Goal: Communication & Community: Answer question/provide support

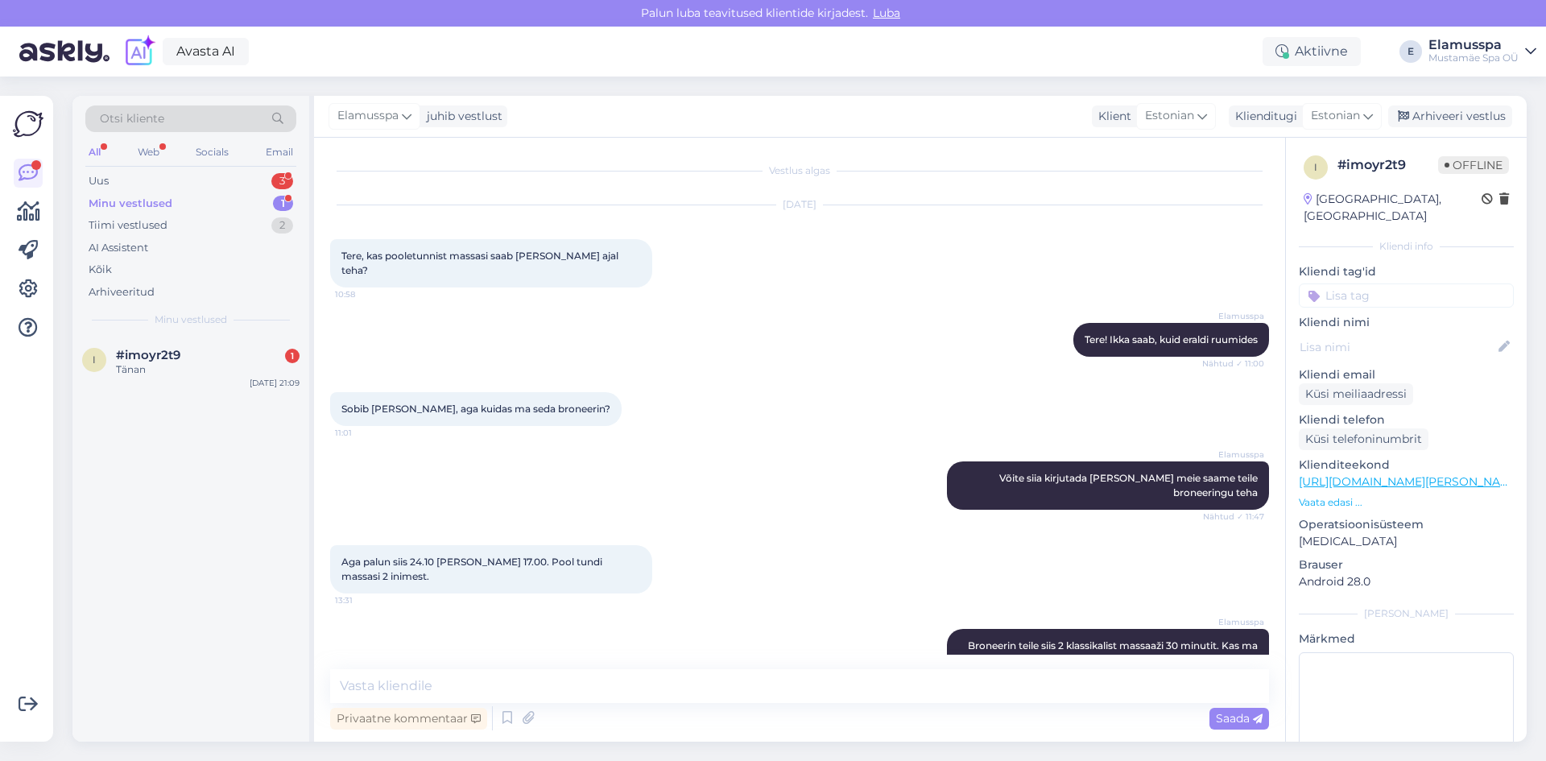
scroll to position [234, 0]
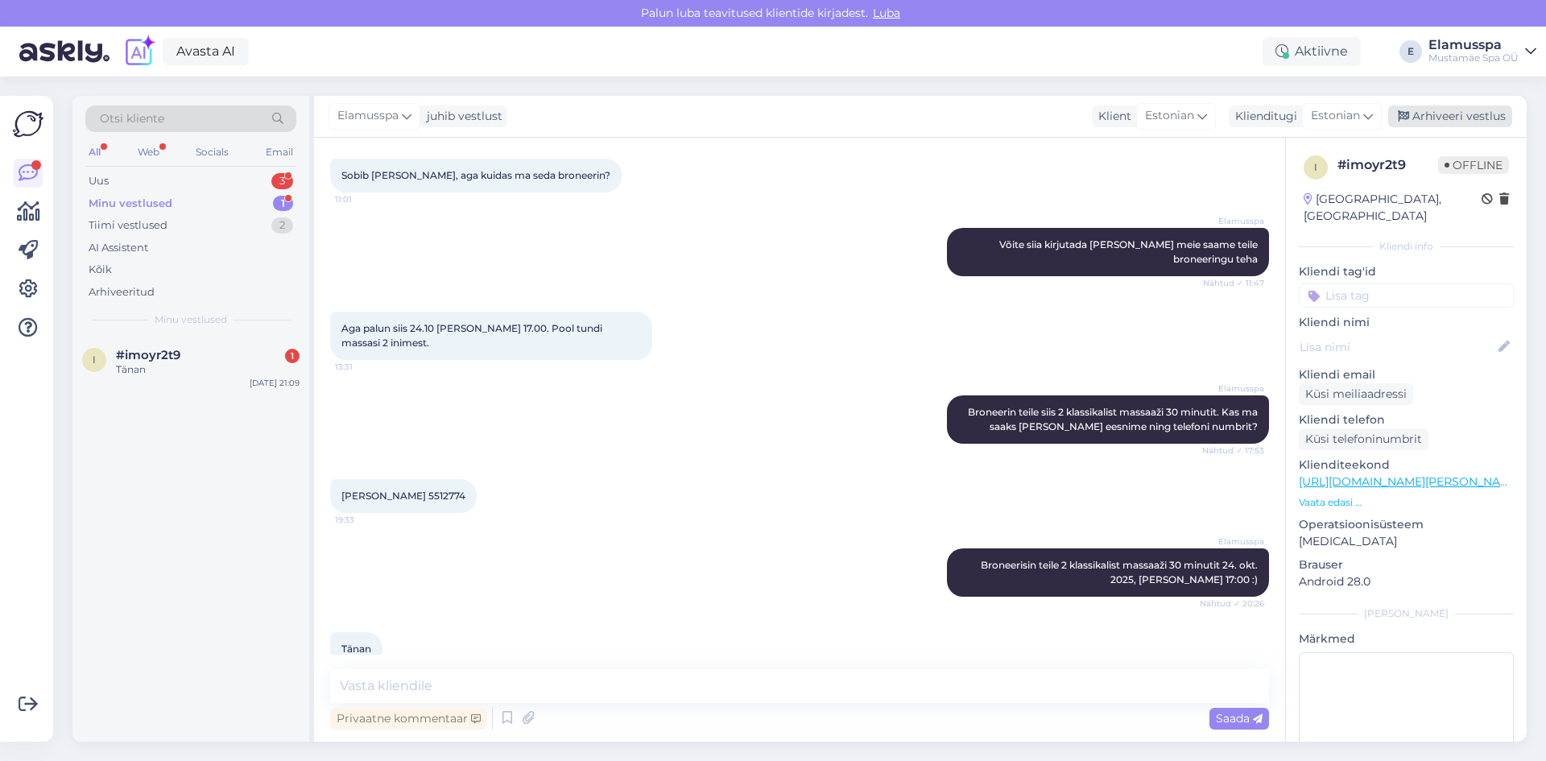
click at [1416, 110] on div "Arhiveeri vestlus" at bounding box center [1450, 116] width 124 height 22
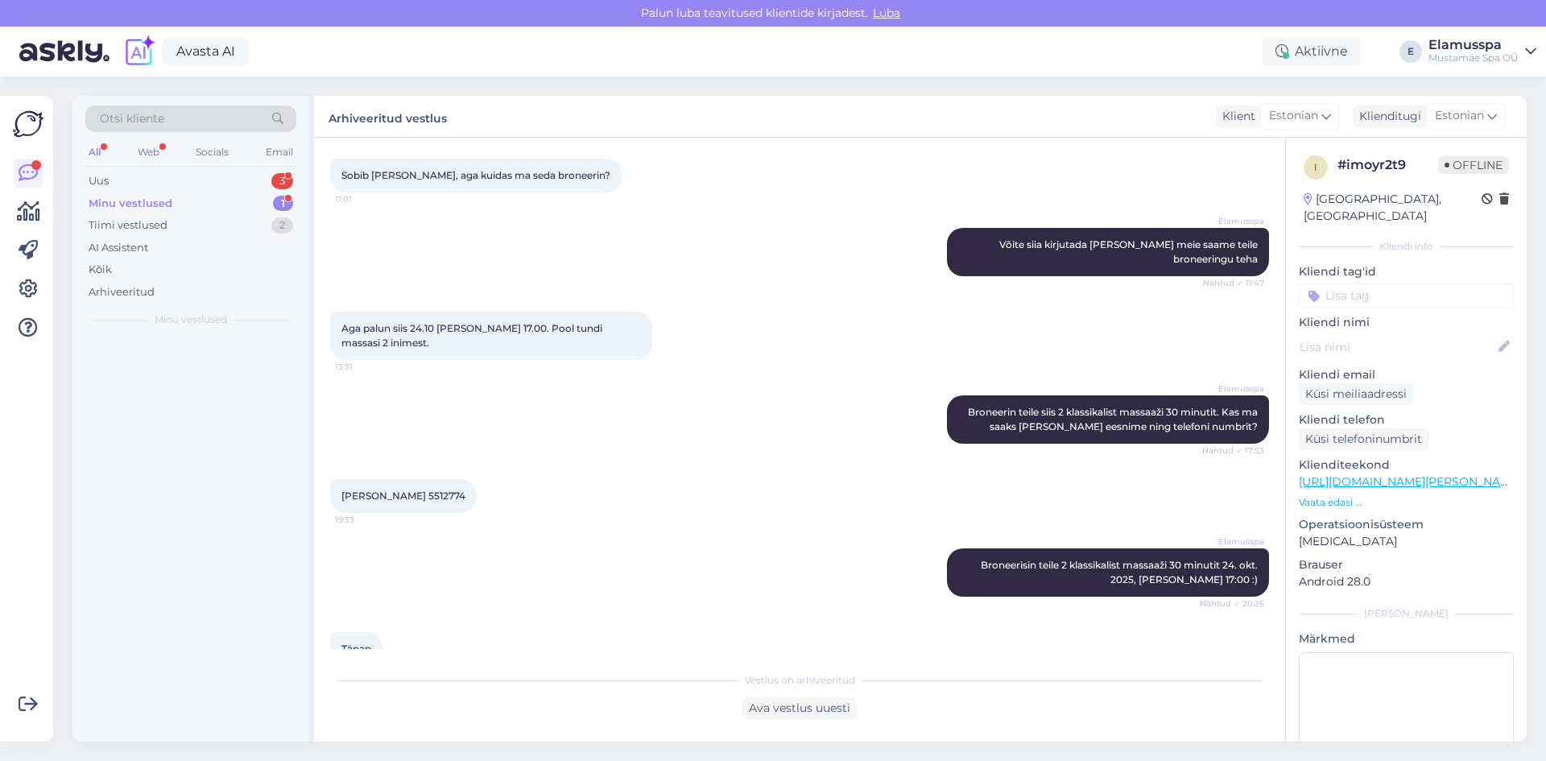
scroll to position [239, 0]
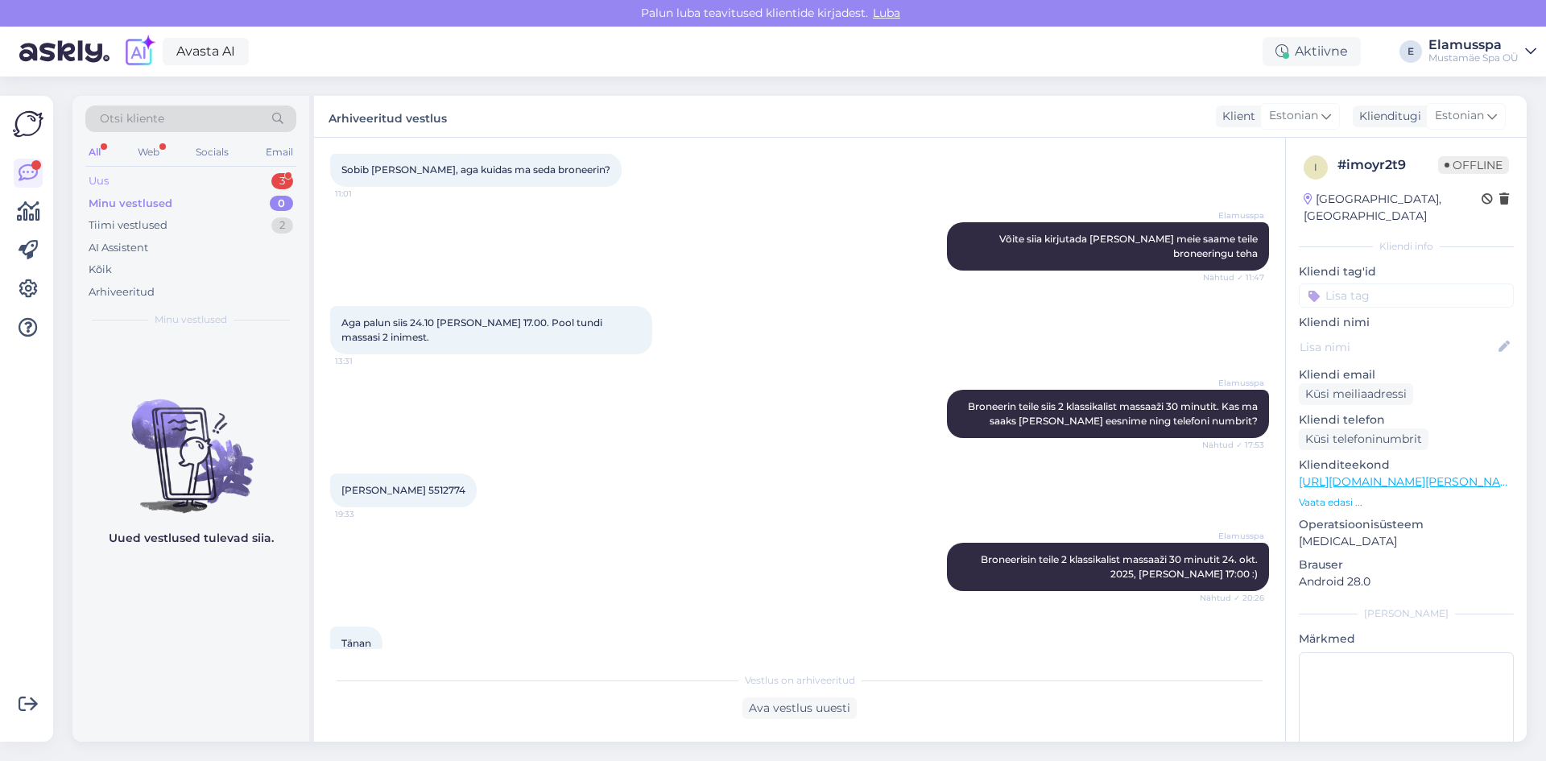
click at [207, 177] on div "Uus 3" at bounding box center [190, 181] width 211 height 23
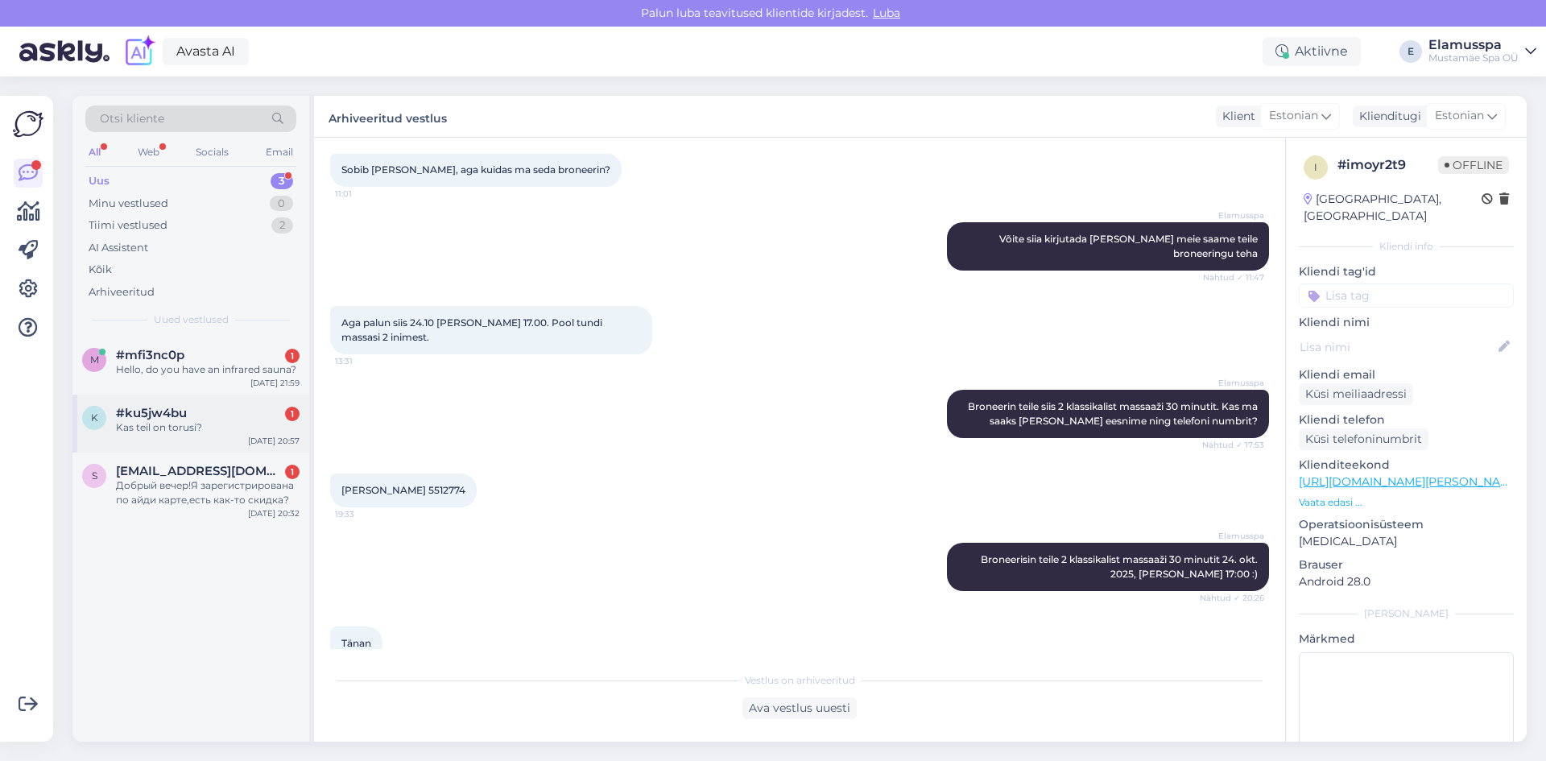
click at [221, 424] on div "Kas teil on torusi?" at bounding box center [208, 427] width 184 height 14
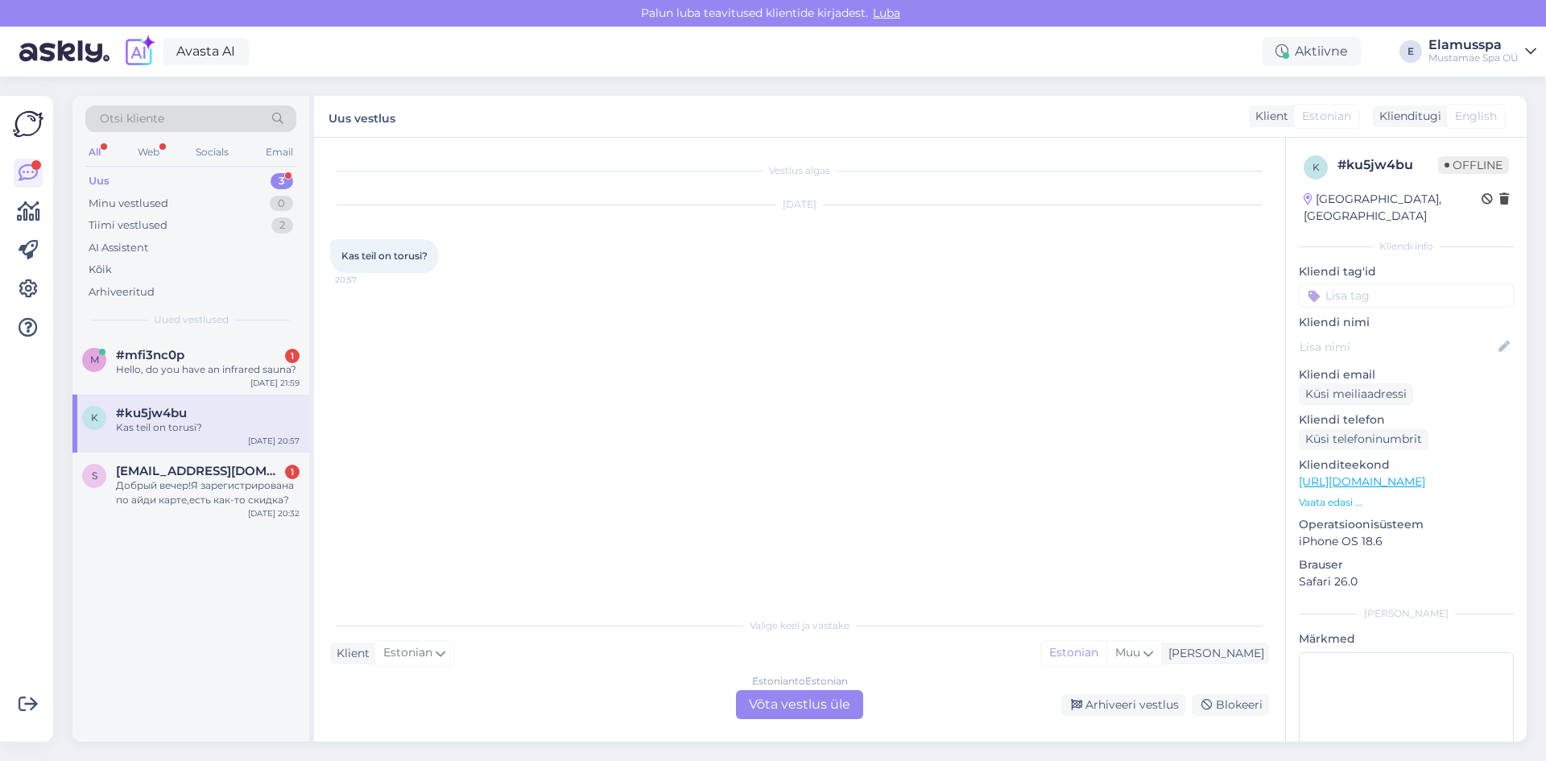
click at [796, 700] on div "Estonian to Estonian Võta vestlus üle" at bounding box center [799, 704] width 127 height 29
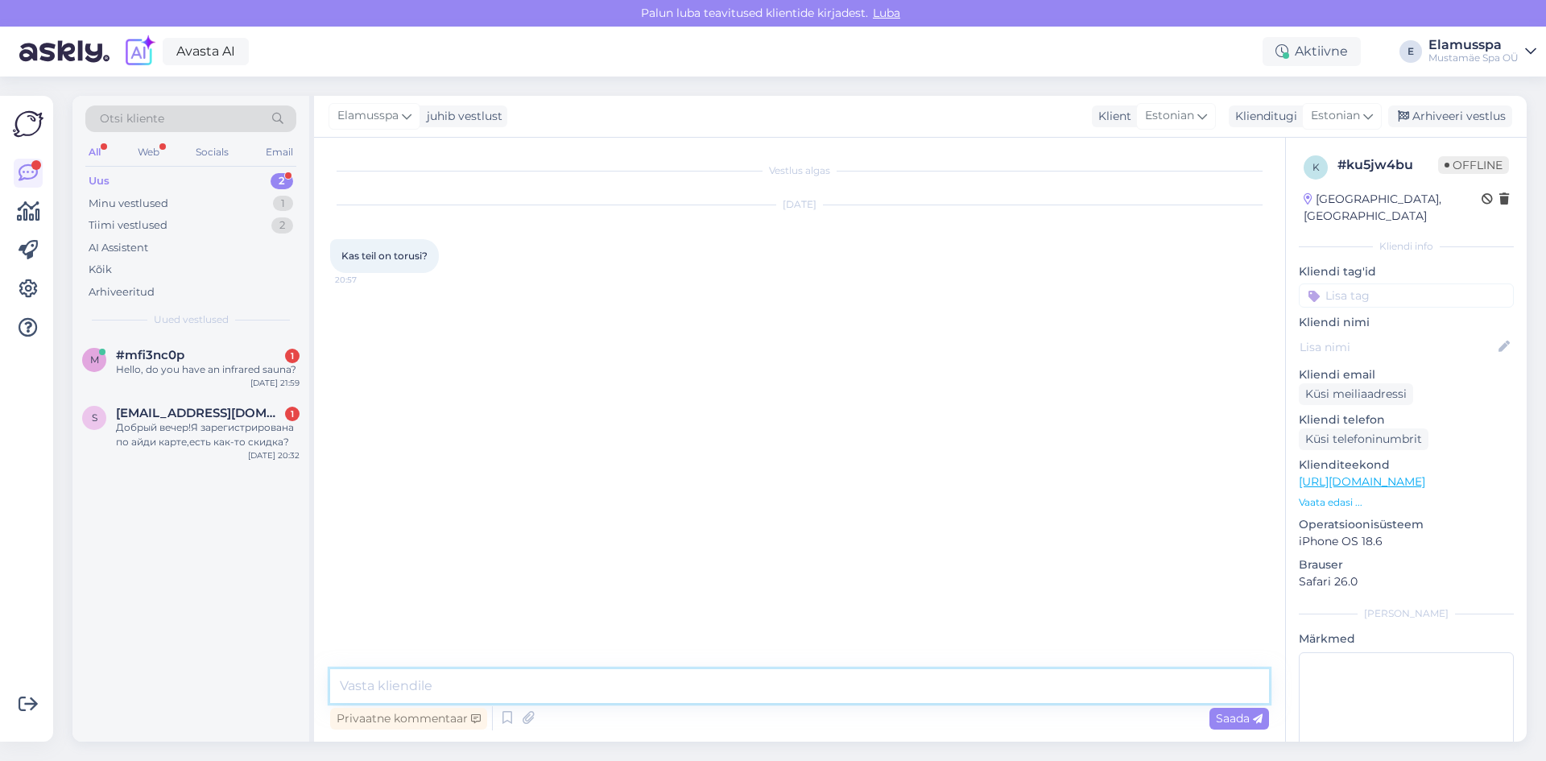
click at [784, 683] on textarea at bounding box center [799, 686] width 939 height 34
type textarea "Tere! Jah meil on lastealal 3 veetoru :)"
click at [1469, 112] on div "Arhiveeri vestlus" at bounding box center [1450, 116] width 124 height 22
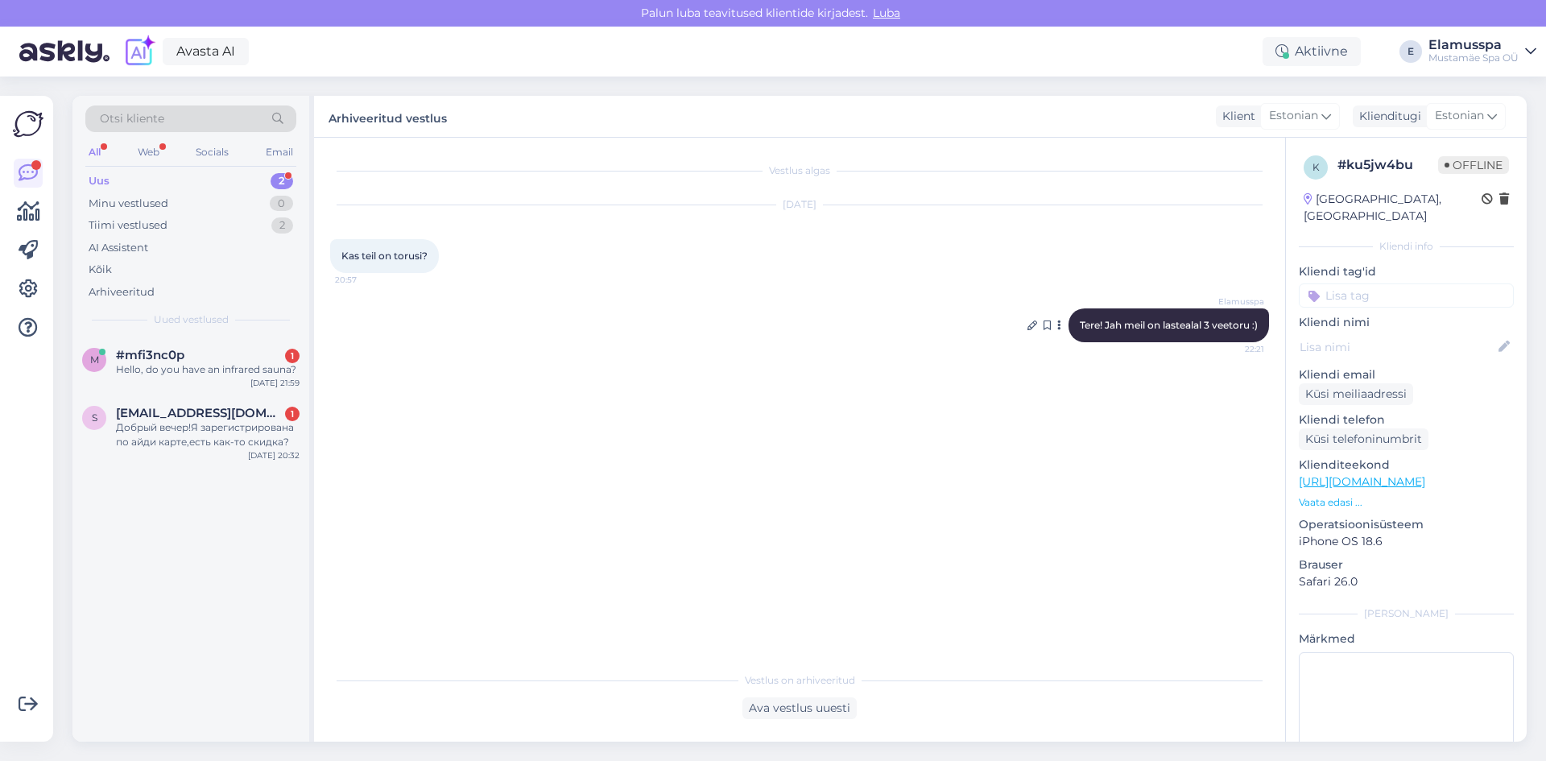
drag, startPoint x: 1171, startPoint y: 309, endPoint x: 1151, endPoint y: 331, distance: 29.1
click at [1151, 331] on div "Elamusspa Tere! Jah meil on lastealal 3 veetoru :) 22:21" at bounding box center [1168, 325] width 200 height 34
click at [1106, 384] on div "Vestlus algas [DATE] Kas teil on [GEOGRAPHIC_DATA]? 20:57 Elamusspa Tere! Jah m…" at bounding box center [806, 401] width 953 height 495
click at [204, 380] on div "m #mfi3nc0p 1 Hello, do you have an infrared sauna? [DATE] 21:59" at bounding box center [190, 366] width 237 height 58
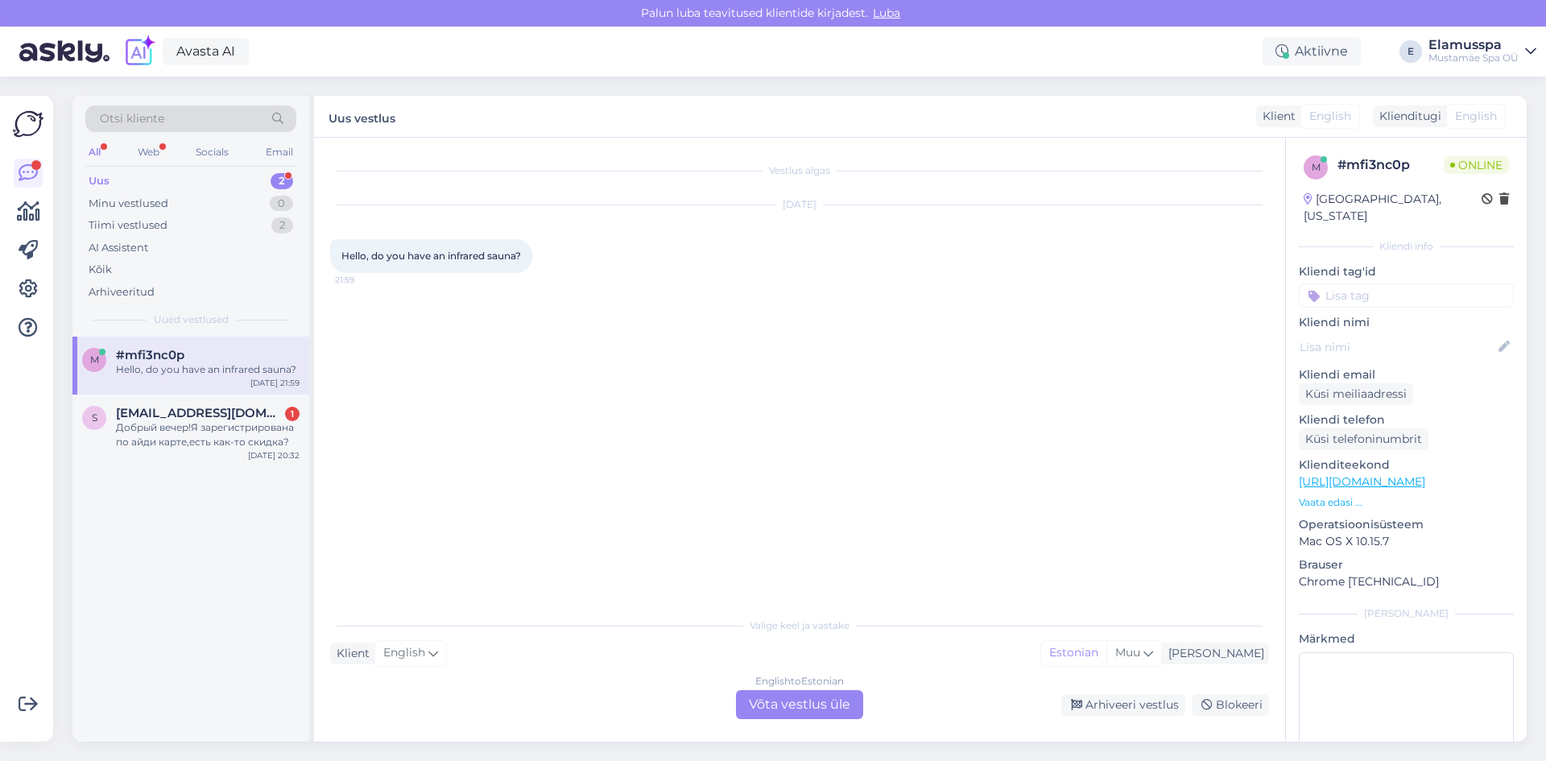
click at [792, 713] on div "English to Estonian Võta vestlus üle" at bounding box center [799, 704] width 127 height 29
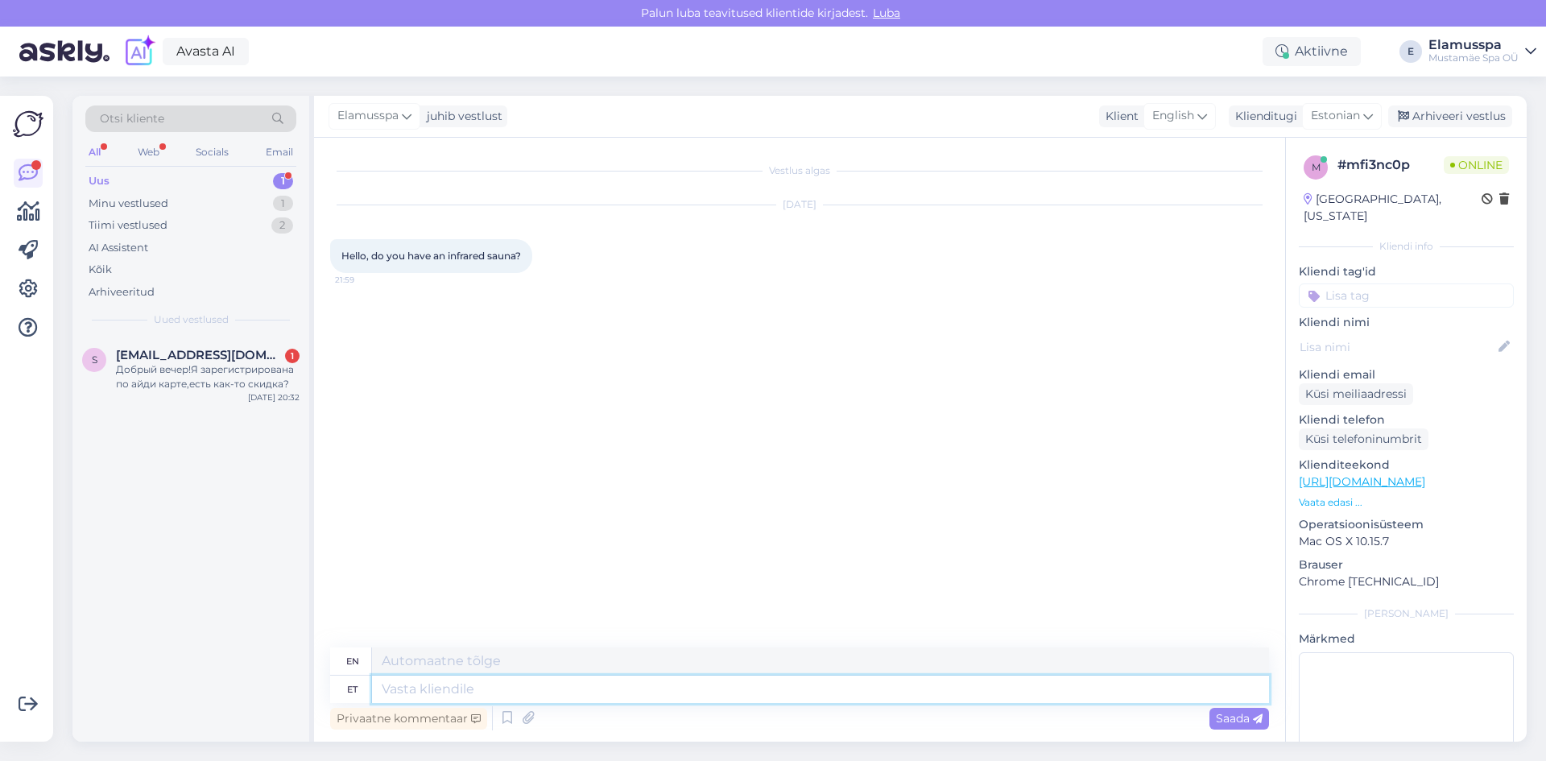
click at [783, 683] on textarea at bounding box center [820, 689] width 897 height 27
type textarea "Hello"
type textarea "H"
type textarea "Good"
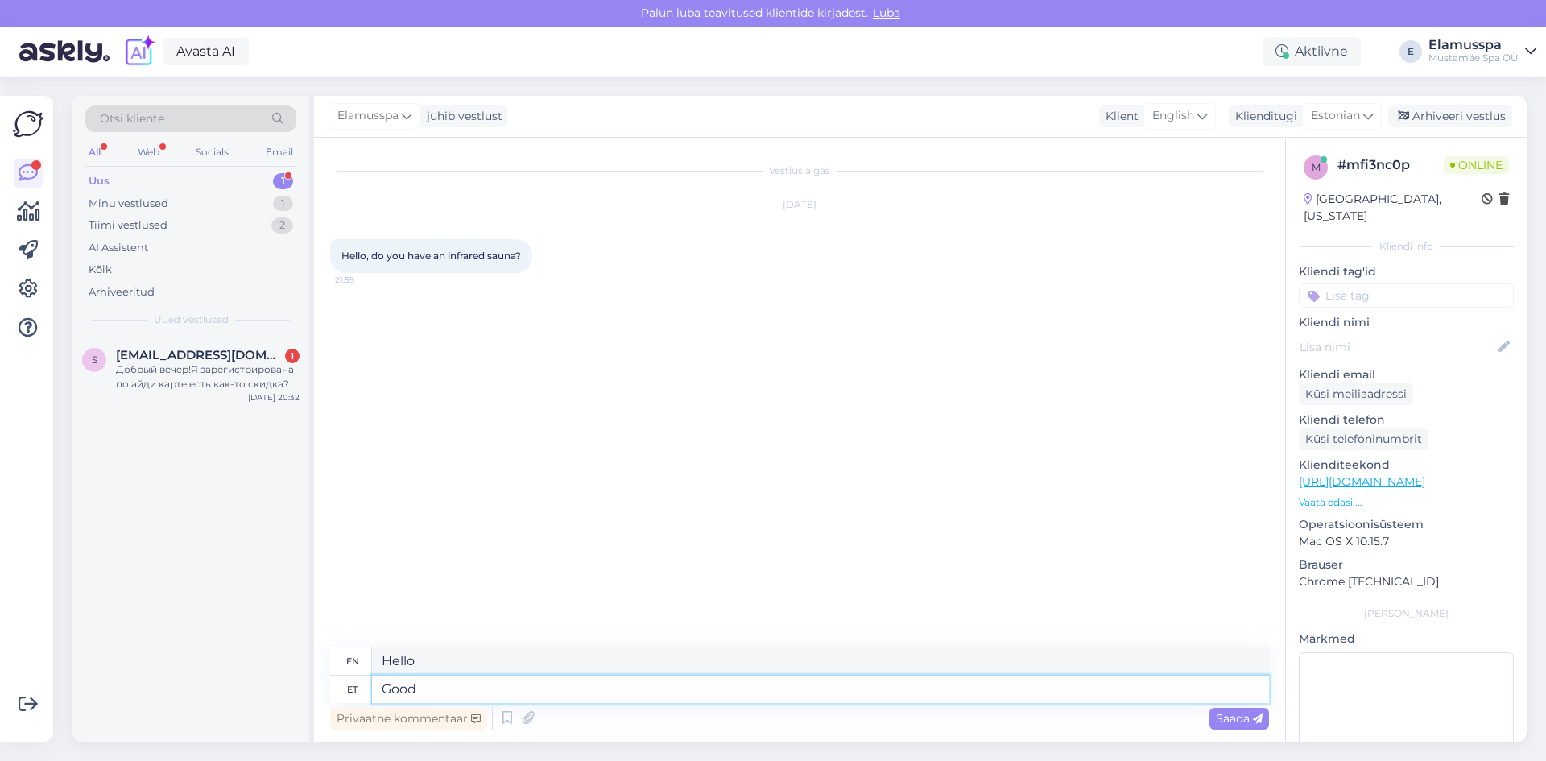
type textarea "Good"
type textarea "Good Eveni"
type textarea "Good evening"
type textarea "Good Evening!"
type textarea "Good evening!"
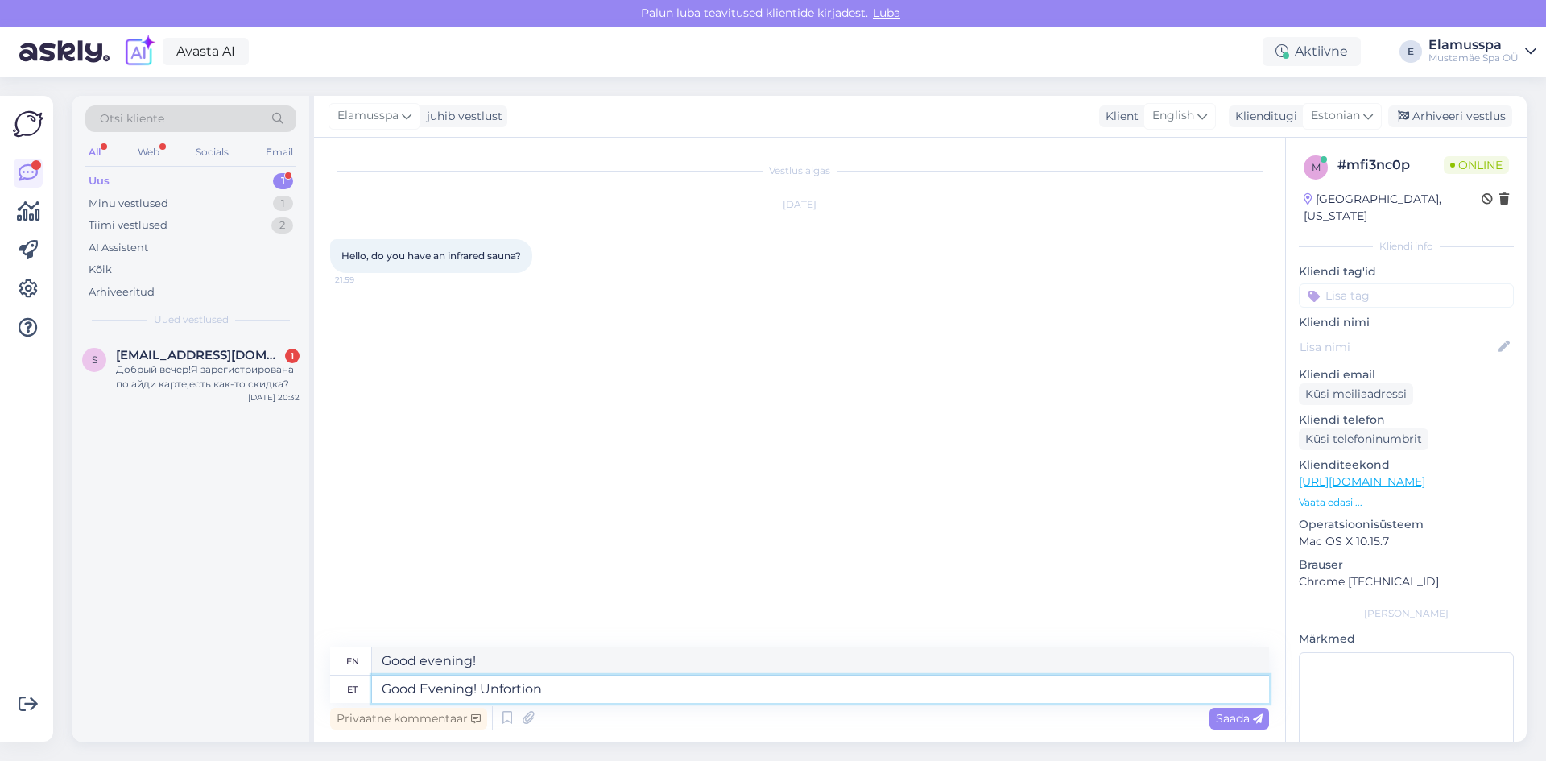
type textarea "Good Evening! Unfortiona"
type textarea "Good Evening! [GEOGRAPHIC_DATA]"
type textarea "Good Evening! Unfortionatel"
type textarea "Good Evening! Unfortunate"
type textarea "Good Evening! Unfortunately"
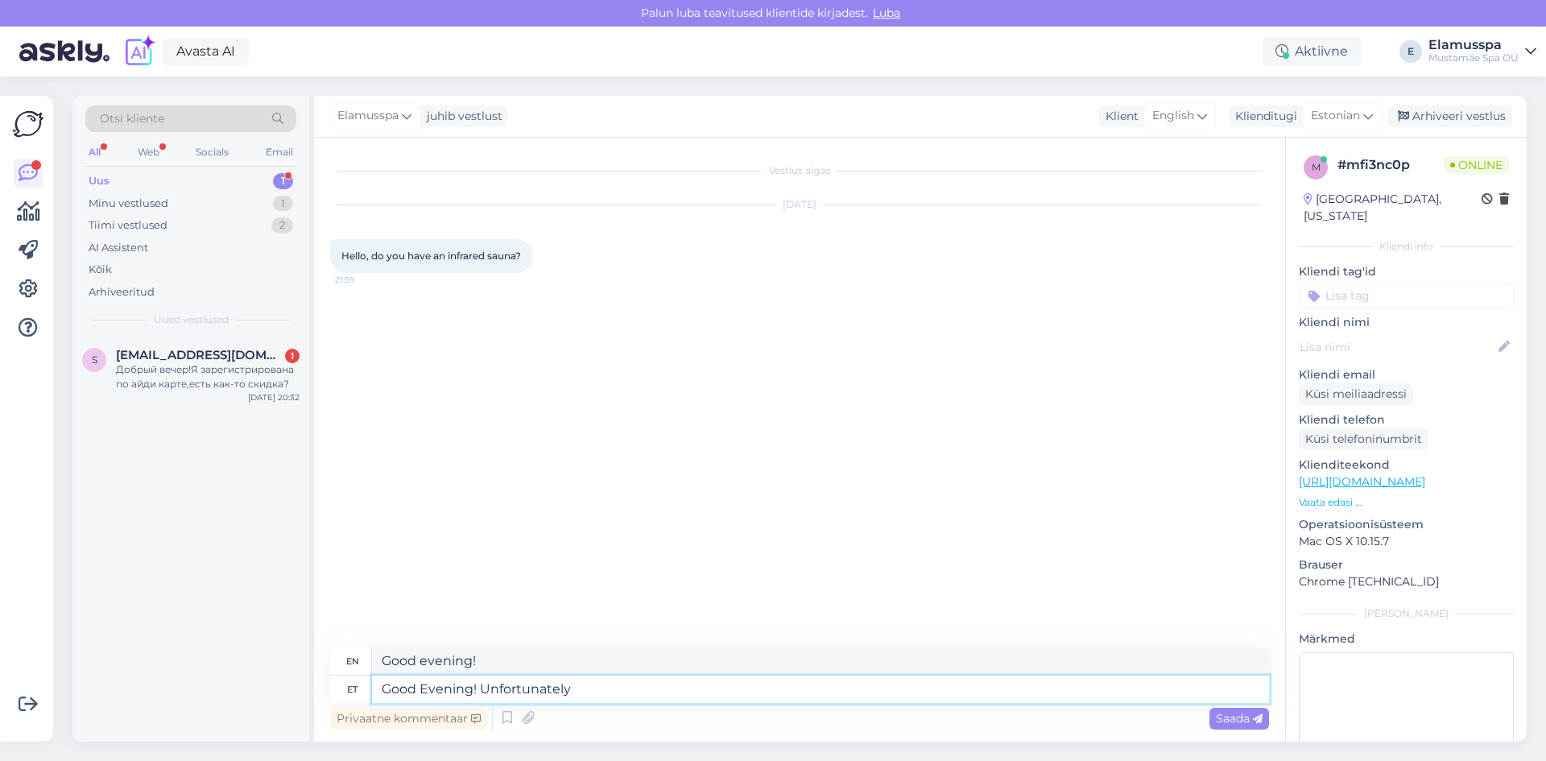
type textarea "Good Evening! Unfortunately"
type textarea "Good Evening! Unfortunately we d"
type textarea "Good Evening! Unfortunately we"
type textarea "Good Evening! Unfortunately we do n"
type textarea "Good Evening! Unfortunately we do"
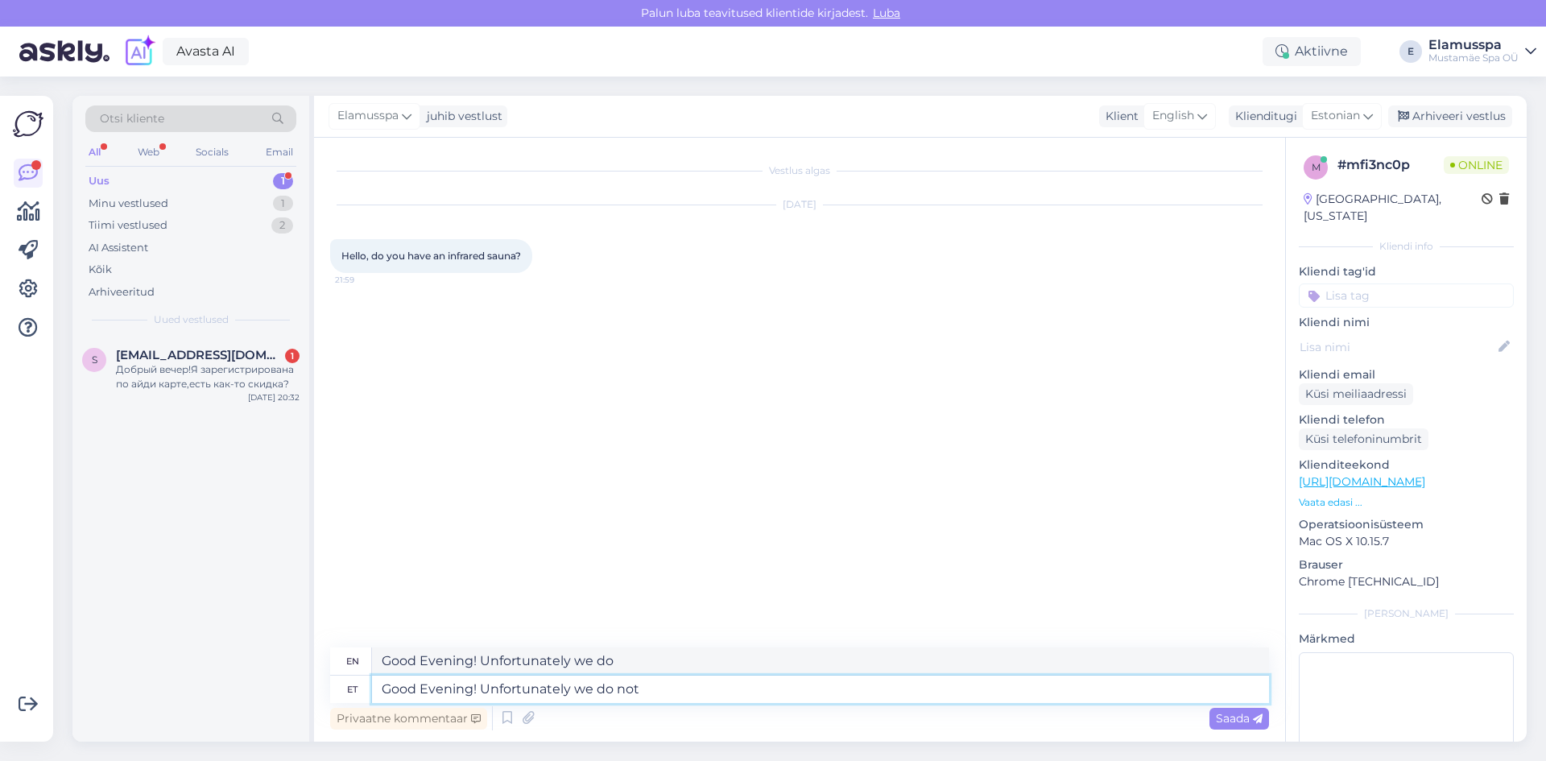
type textarea "Good Evening! Unfortunately we do not h"
type textarea "Good Evening! Unfortunately we do not"
type textarea "Good Evening! Unfortunately we do not have an"
type textarea "Good Evening! Unfortunately we do not have"
type textarea "Good Evening! Unfortunately we do not have an"
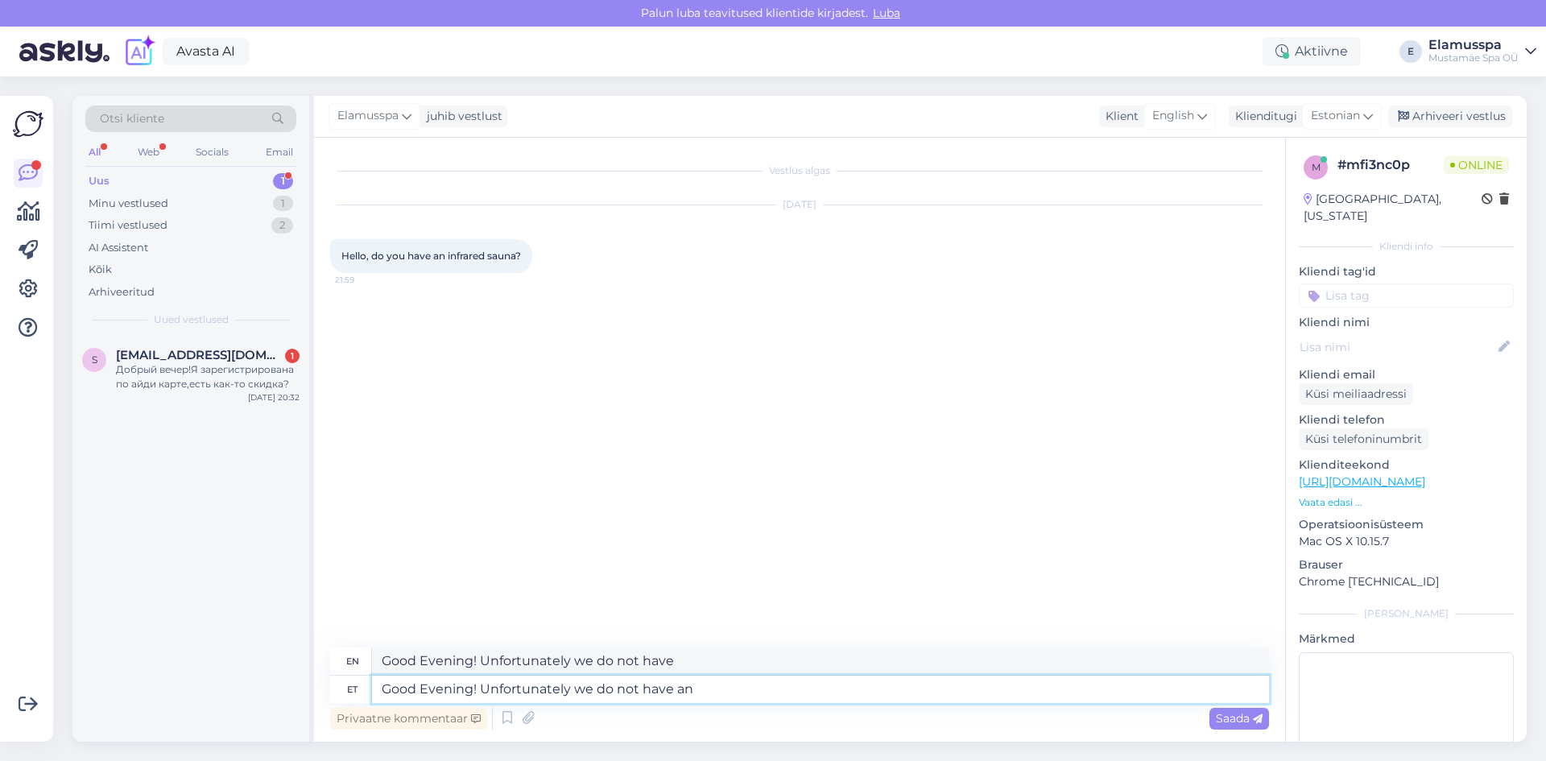
type textarea "Good Evening! Unfortunately we do not have an"
type textarea "Good Evening! Unfortunately we do not have an infra"
type textarea "Good Evening! Unfortunately we do not have an infrared s"
type textarea "Good Evening! Unfortunately we do not have an infrared"
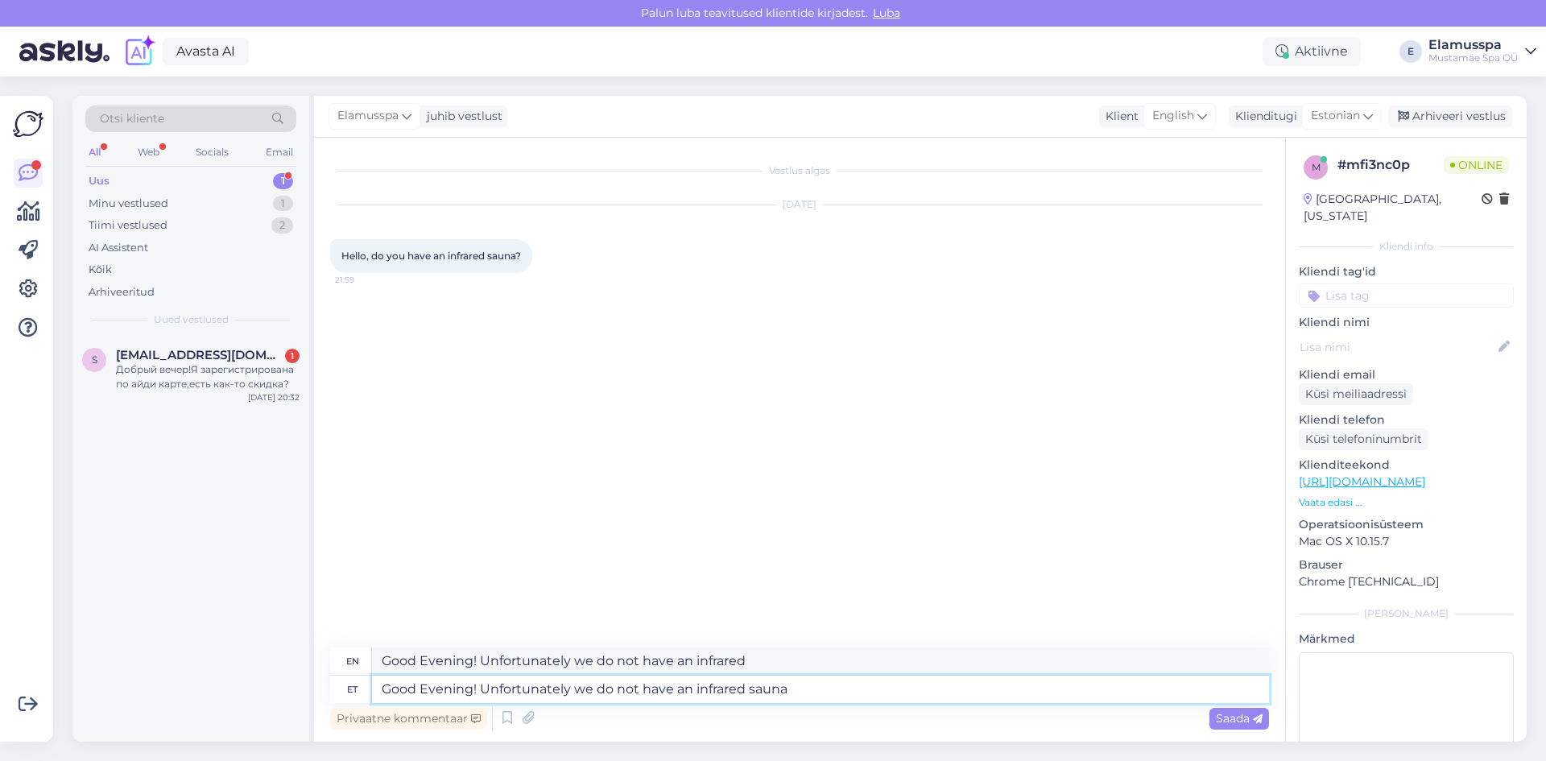
type textarea "Good Evening! Unfortunately we do not have an infrared sauna"
type textarea "Good Evening! Unfortunately we do not have an infrared sauna in o"
type textarea "Good Evening! Unfortunately we do not have an infrared sauna in"
type textarea "Good Evening! Unfortunately we do not have an infrared sauna in our"
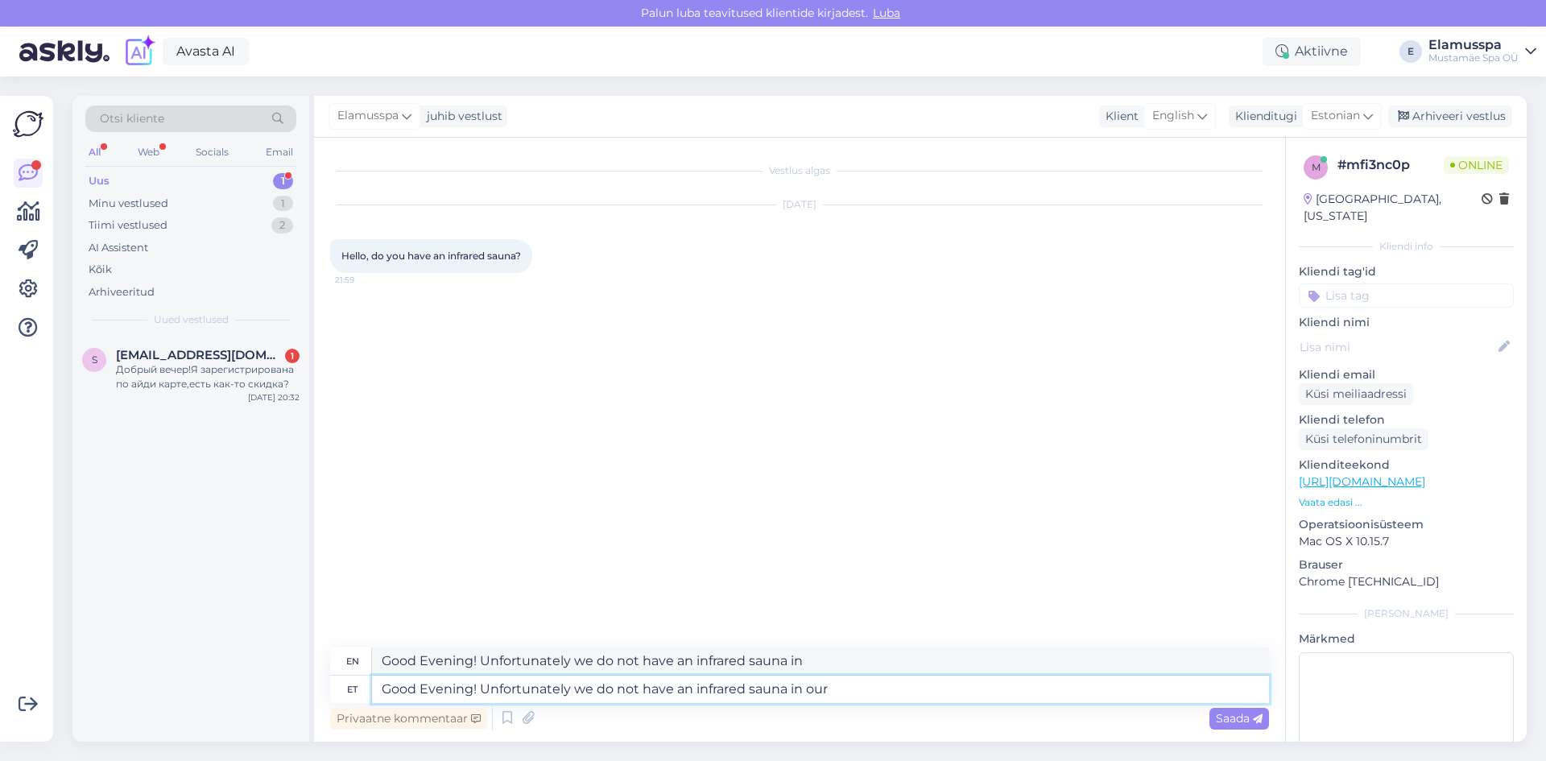
type textarea "Good Evening! Unfortunately, we do not have an infrared sauna in ours"
type textarea "Good Evening! Unfortunately we do not have an infrared sauna in our spa"
type textarea "Good Evening! Unfortunately, we do not have an infrared sauna in our spa"
type textarea "Good Evening! Unfortunately we do not have an infrared sauna in our spa. Y"
type textarea "Good Evening! Unfortunately, we do not have an infrared sauna in our spa."
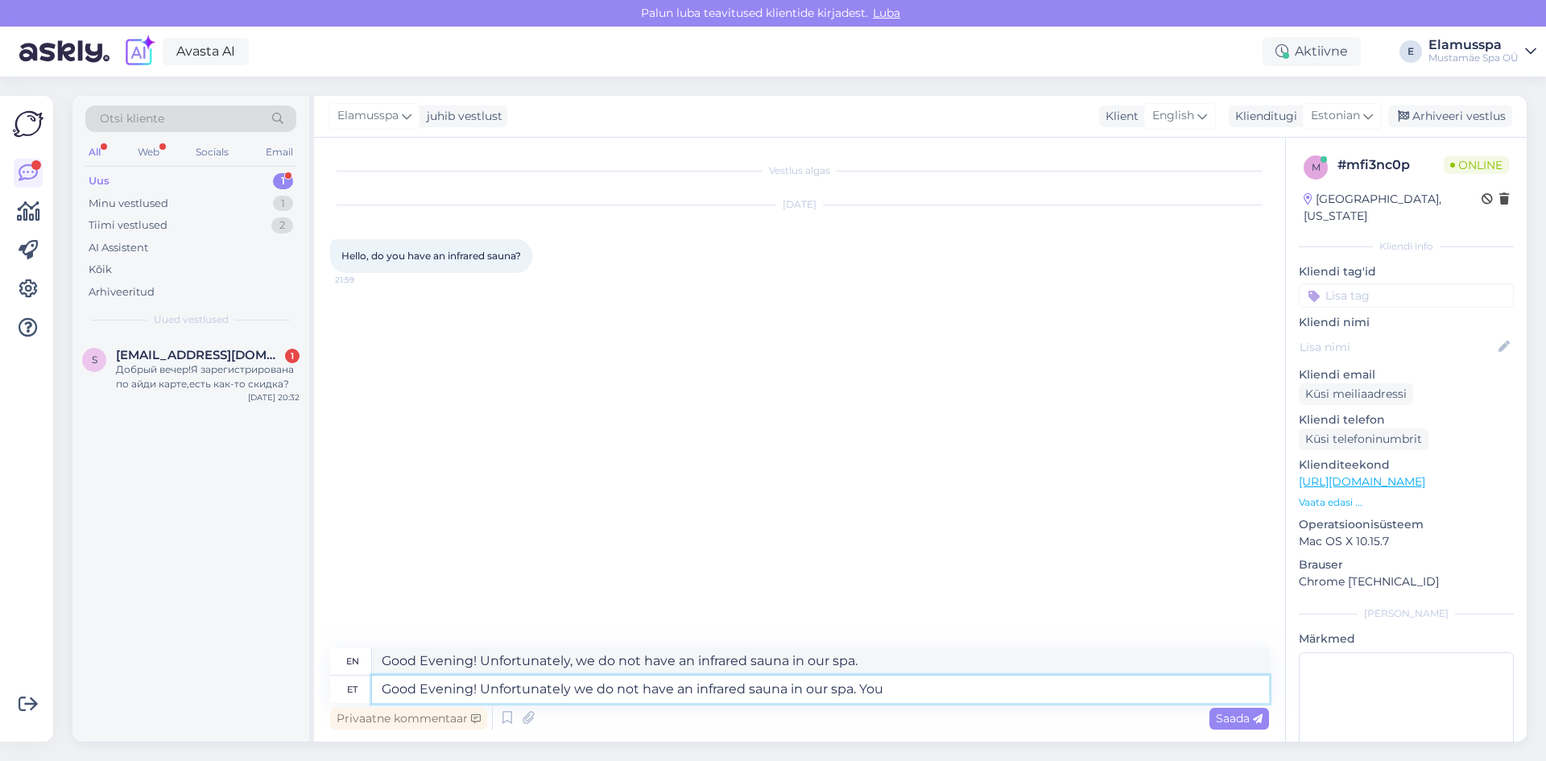
type textarea "Good Evening! Unfortunately we do not have an infrared sauna in our spa. You c"
type textarea "Good Evening! Unfortunately, we do not have an infrared sauna in our spa. You"
type textarea "Good Evening! Unfortunately we do not have an infrared sauna in our spa. You can"
type textarea "Good Evening! Unfortunately, we do not have an infrared sauna in our spa. You c…"
type textarea "Good Evening! Unfortunately we do not have an infrared sauna in our spa. You ca…"
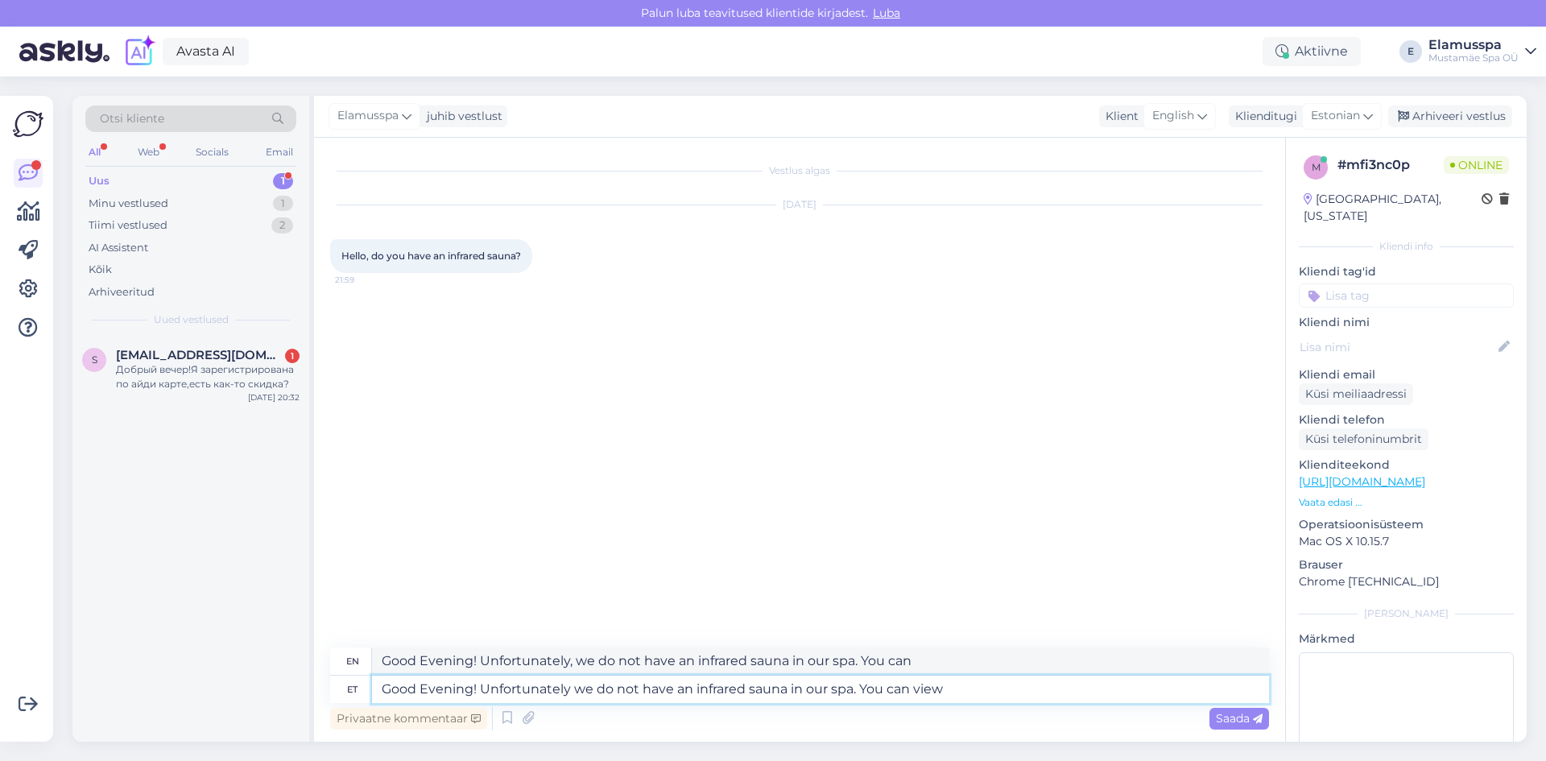
type textarea "Good Evening! Unfortunately, we do not have an infrared sauna in our spa. You c…"
type textarea "Good Evening! Unfortunately we do not have an infrared sauna in our spa. You ca…"
type textarea "Good Evening! Unfortunately, we do not have an infrared sauna in our spa. You c…"
type textarea "Good Evening! Unfortunately we do not have an infrared sauna in our spa. You ca…"
type textarea "Good Evening! Unfortunately, we do not have an infrared sauna in our spa. You c…"
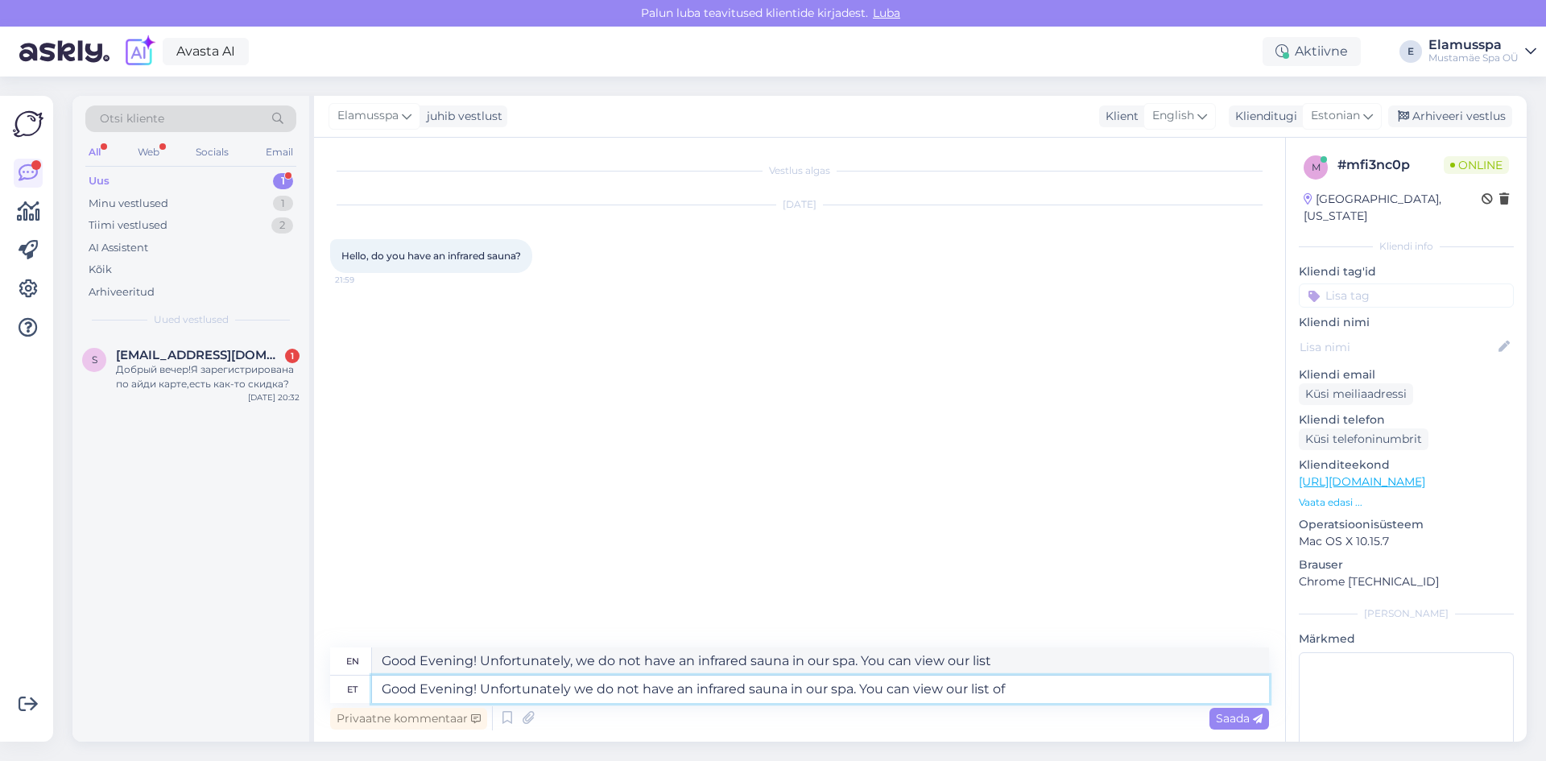
type textarea "Good Evening! Unfortunately we do not have an infrared sauna in our spa. You ca…"
type textarea "Good Evening! Unfortunately, we do not have an infrared sauna in our spa. You c…"
type textarea "Good Evening! Unfortunately we do not have an infrared sauna in our spa. You ca…"
type textarea "Good Evening! Unfortunately, we do not have an infrared sauna in our spa. You c…"
type textarea "Good Evening! Unfortunately we do not have an infrared sauna in our spa. You ca…"
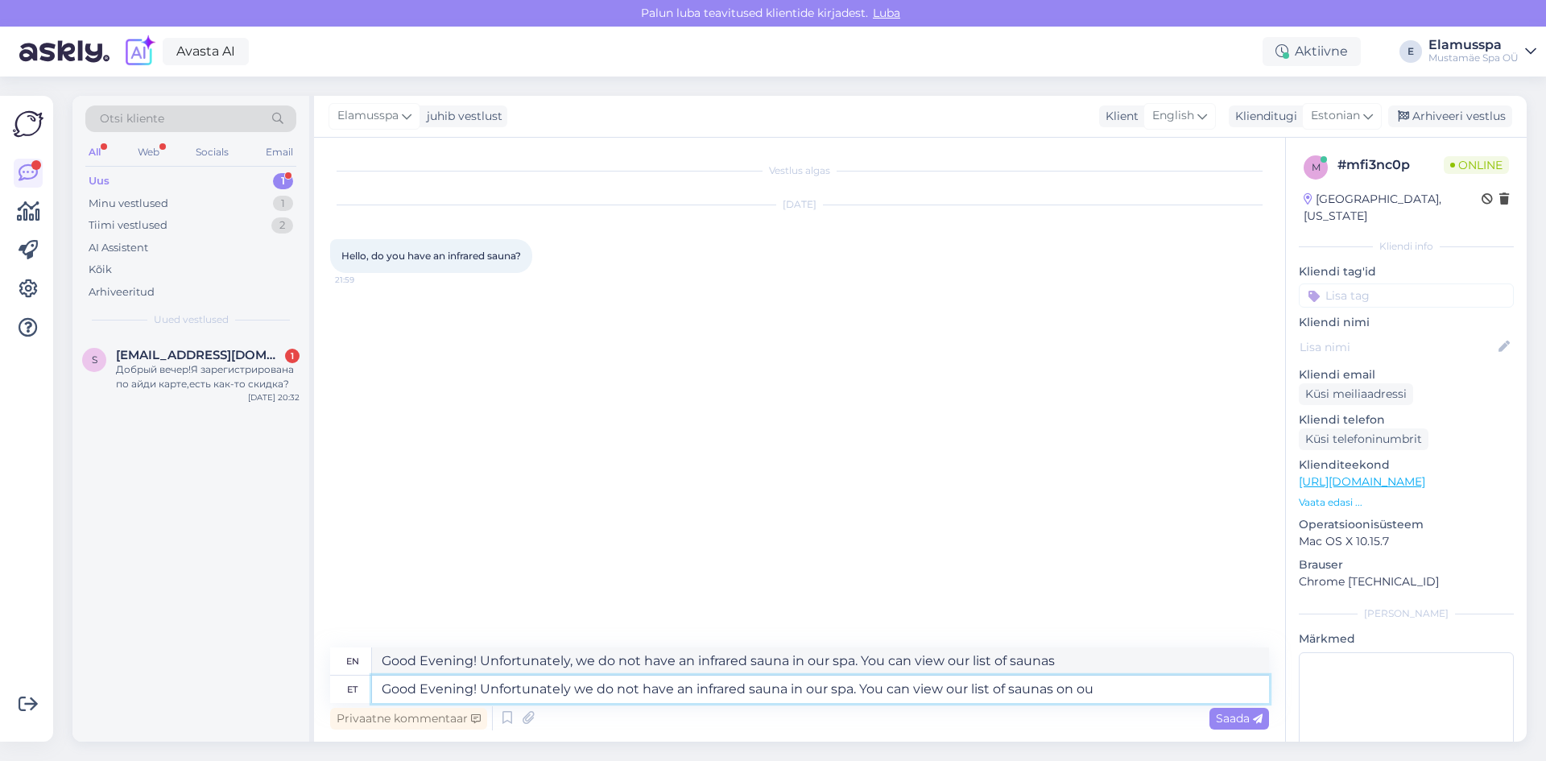
type textarea "Good Evening! Unfortunately, we do not have an infrared sauna in our spa. You c…"
type textarea "Good Evening! Unfortunately we do not have an infrared sauna in our spa. You ca…"
type textarea "Good Evening! Unfortunately, we do not have an infrared sauna in our spa. You c…"
type textarea "Good Evening! Unfortunately we do not have an infrared sauna in our spa. You ca…"
type textarea "Good Evening! Unfortunately, we do not have an infrared sauna in our spa. You c…"
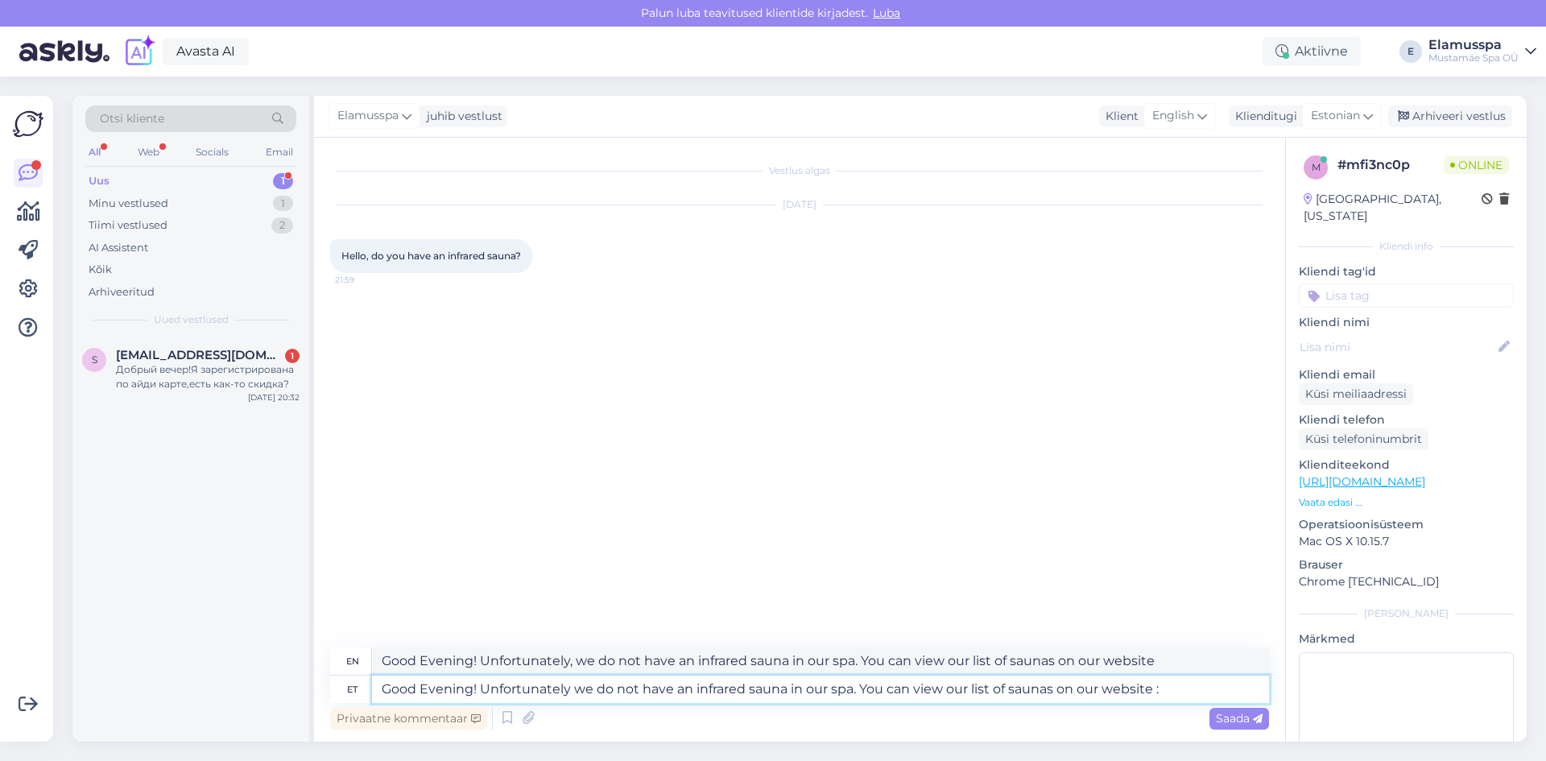
type textarea "Good Evening! Unfortunately we do not have an infrared sauna in our spa. You ca…"
type textarea "Good Evening! Unfortunately, we do not have an infrared sauna in our spa. You c…"
type textarea "Good Evening! Unfortunately we do not have an infrared sauna in our spa. You ca…"
click at [1234, 722] on span "Saada" at bounding box center [1239, 718] width 47 height 14
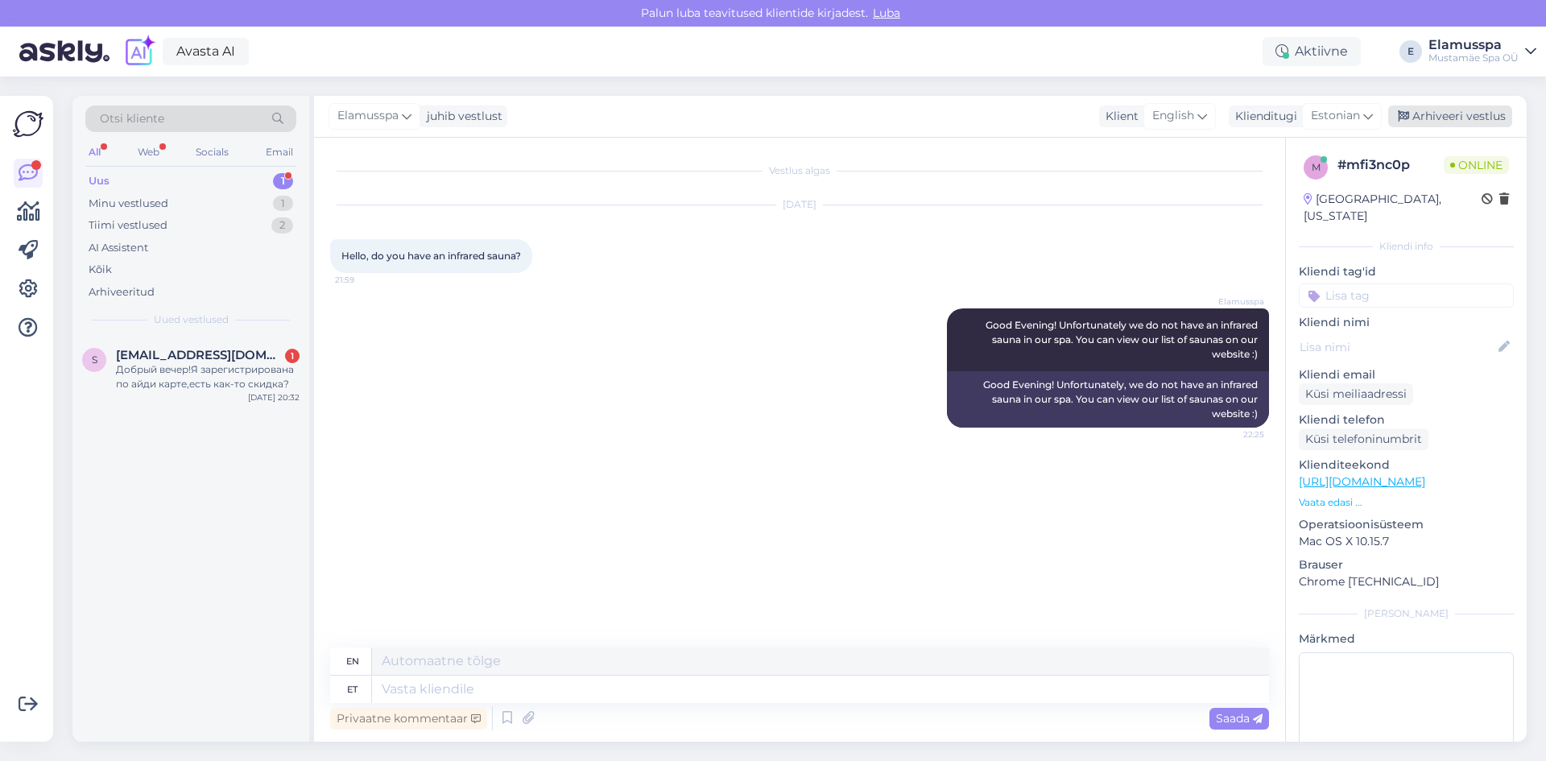
click at [1406, 126] on div "Arhiveeri vestlus" at bounding box center [1450, 116] width 124 height 22
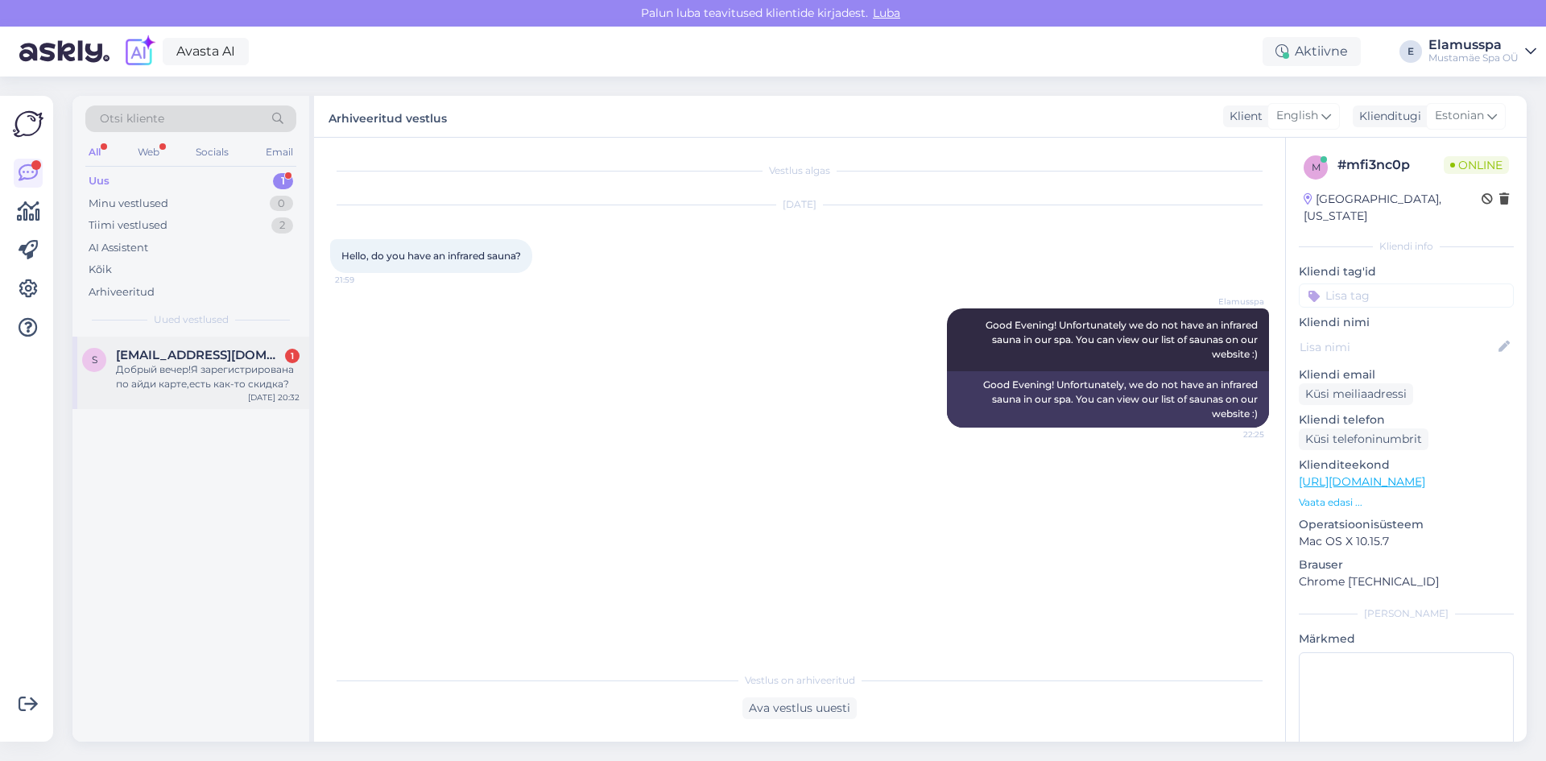
click at [107, 371] on div "s [EMAIL_ADDRESS][DOMAIN_NAME] 1 Добрый вечер!Я зарегистрирована по айди карте,…" at bounding box center [190, 369] width 217 height 43
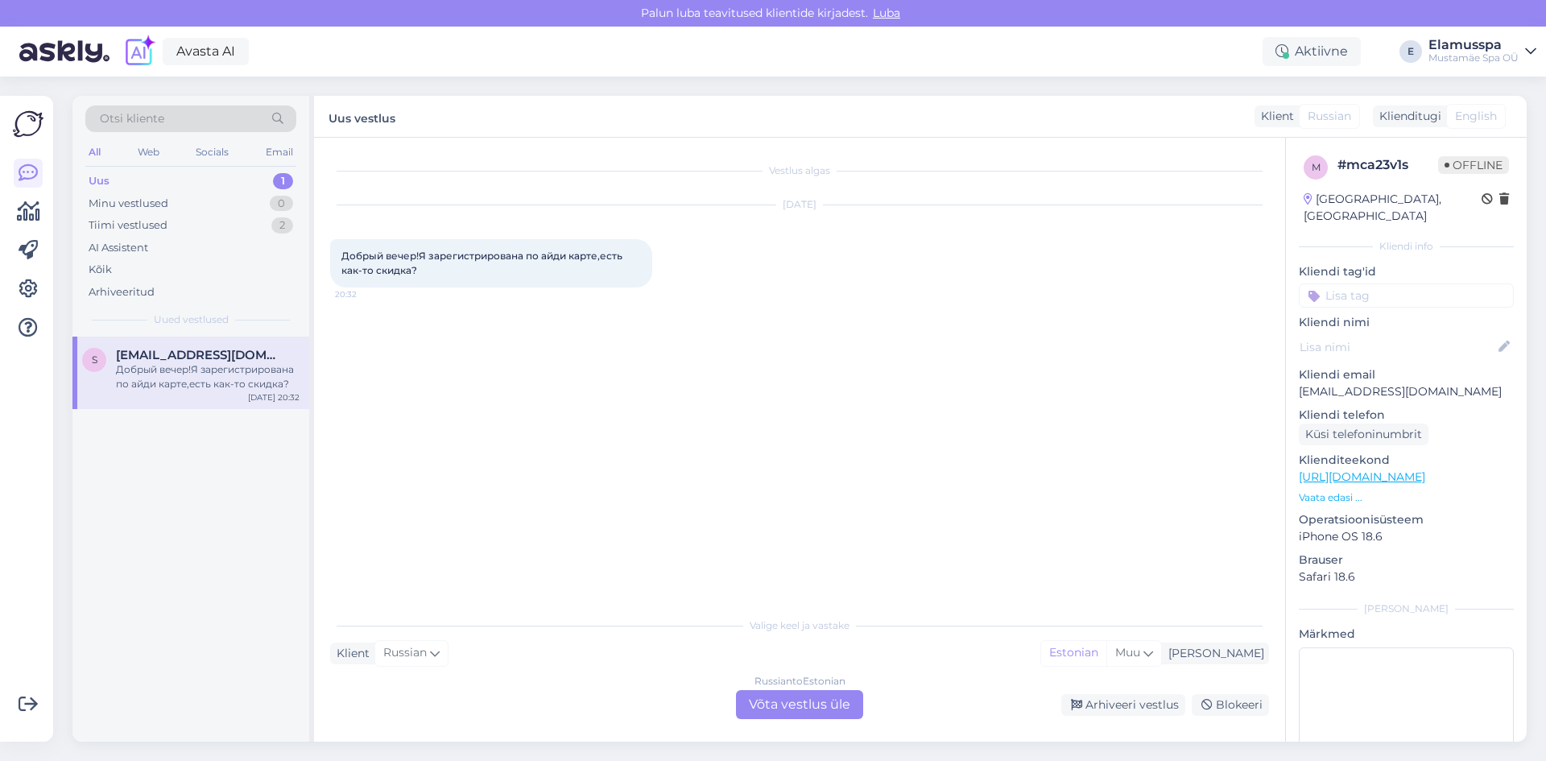
click at [818, 695] on div "Russian to Estonian Võta vestlus üle" at bounding box center [799, 704] width 127 height 29
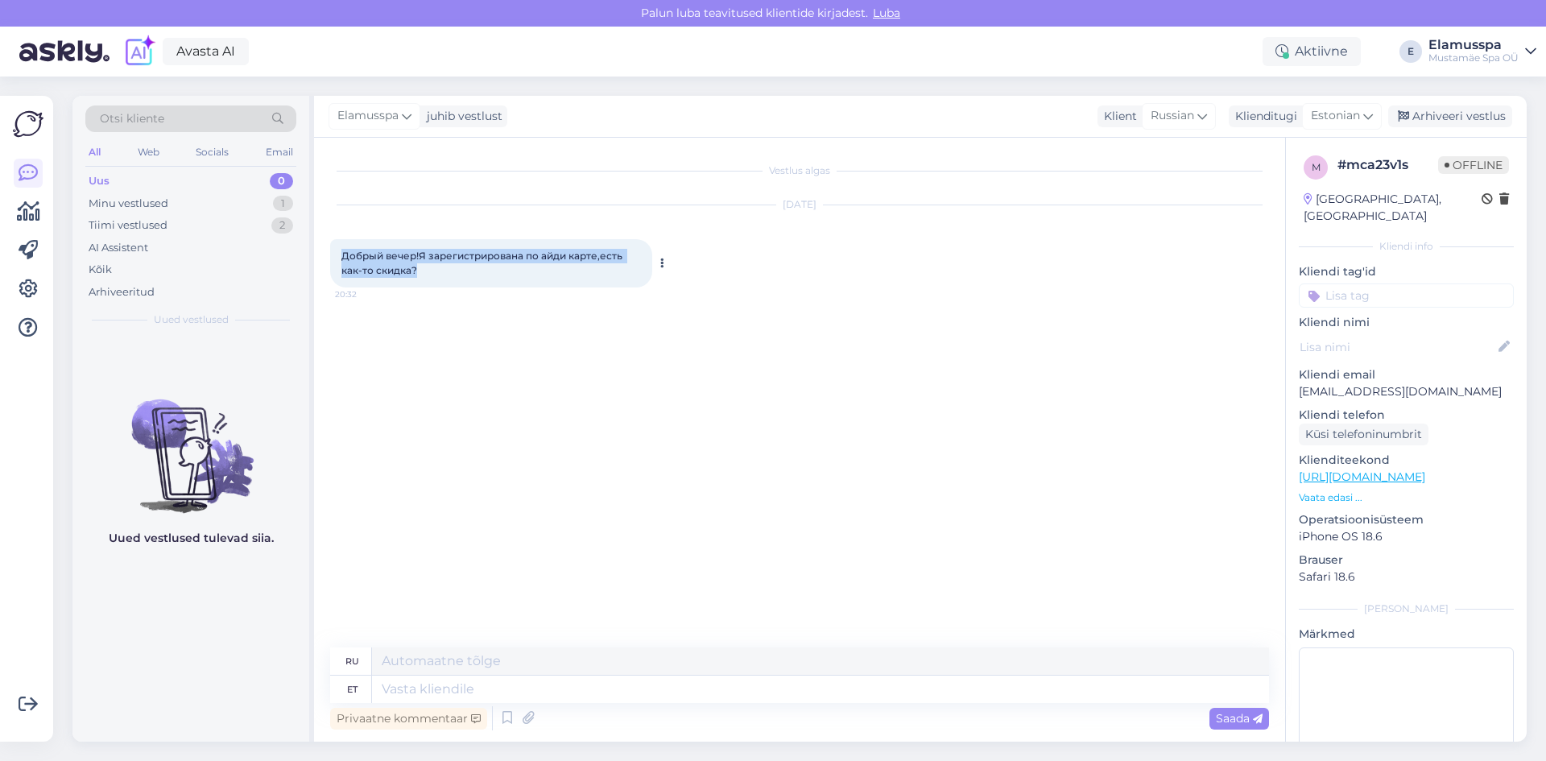
drag, startPoint x: 343, startPoint y: 256, endPoint x: 426, endPoint y: 276, distance: 85.3
click at [426, 276] on div "Добрый вечер!Я зарегистрирована по айди карте,есть как-то скидка? 20:32" at bounding box center [491, 263] width 322 height 48
copy span "Добрый вечер!Я зарегистрирована по айди карте,есть как-то скидка?"
click at [793, 349] on div "Vestlus algas [DATE] Добрый вечер!Я зарегистрирована по айди карте,есть как-то …" at bounding box center [806, 393] width 953 height 479
click at [249, 201] on div "Minu vestlused 1" at bounding box center [190, 203] width 211 height 23
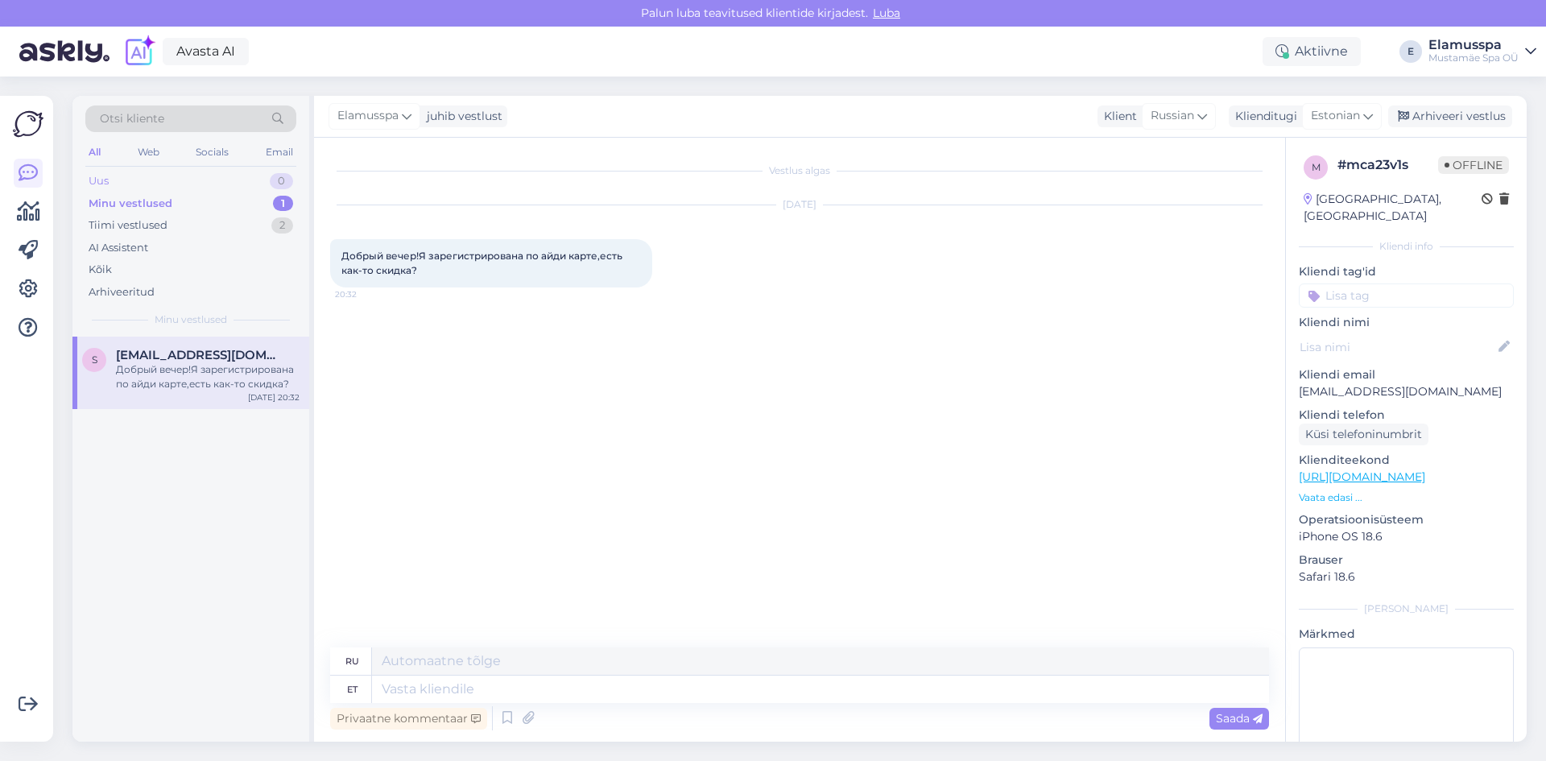
click at [243, 180] on div "Uus 0" at bounding box center [190, 181] width 211 height 23
